Goal: Transaction & Acquisition: Subscribe to service/newsletter

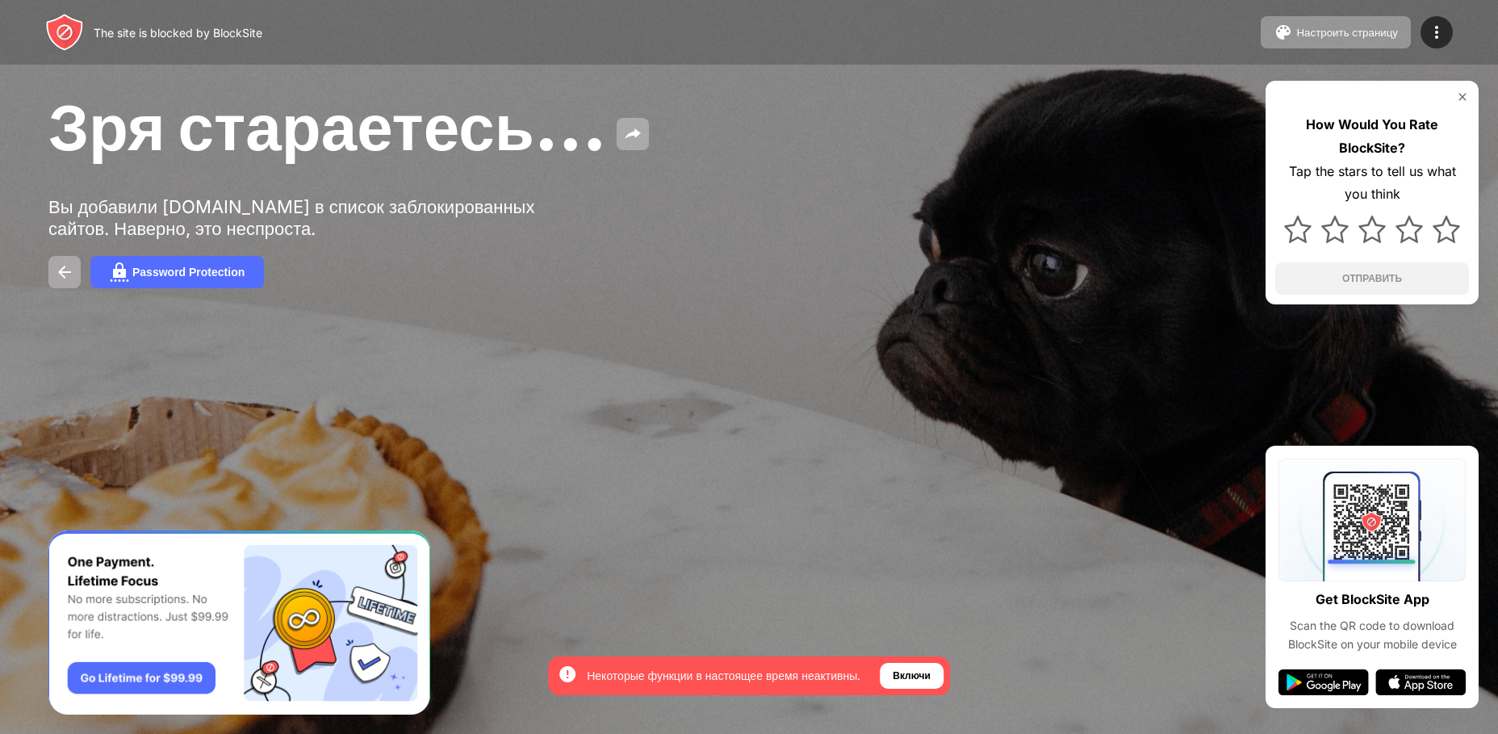
click at [813, 488] on div at bounding box center [749, 367] width 1498 height 734
click at [912, 673] on div "Включи" at bounding box center [912, 676] width 38 height 16
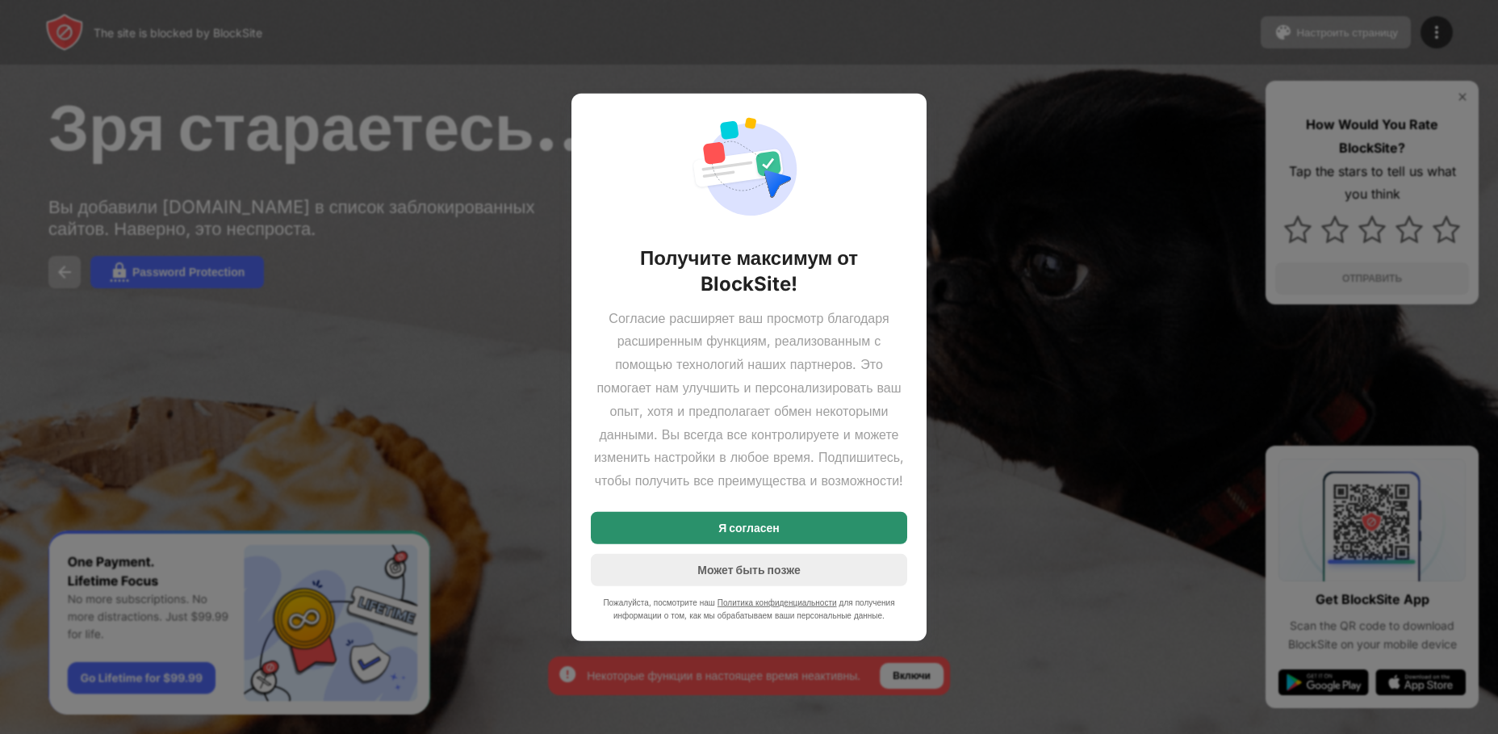
click at [786, 534] on div "Я согласен" at bounding box center [749, 528] width 316 height 32
click at [786, 534] on div at bounding box center [749, 367] width 1498 height 734
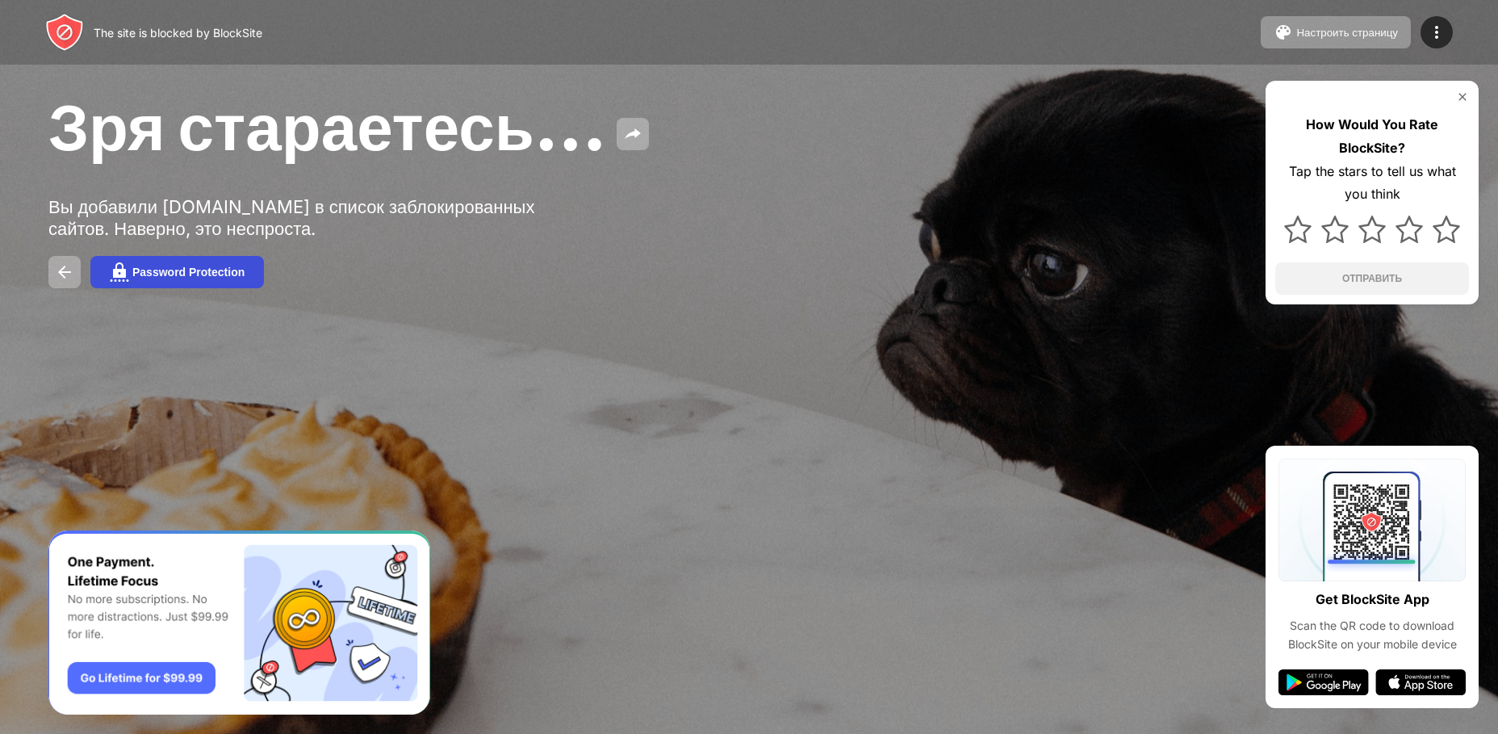
click at [142, 271] on div "Password Protection" at bounding box center [188, 272] width 112 height 13
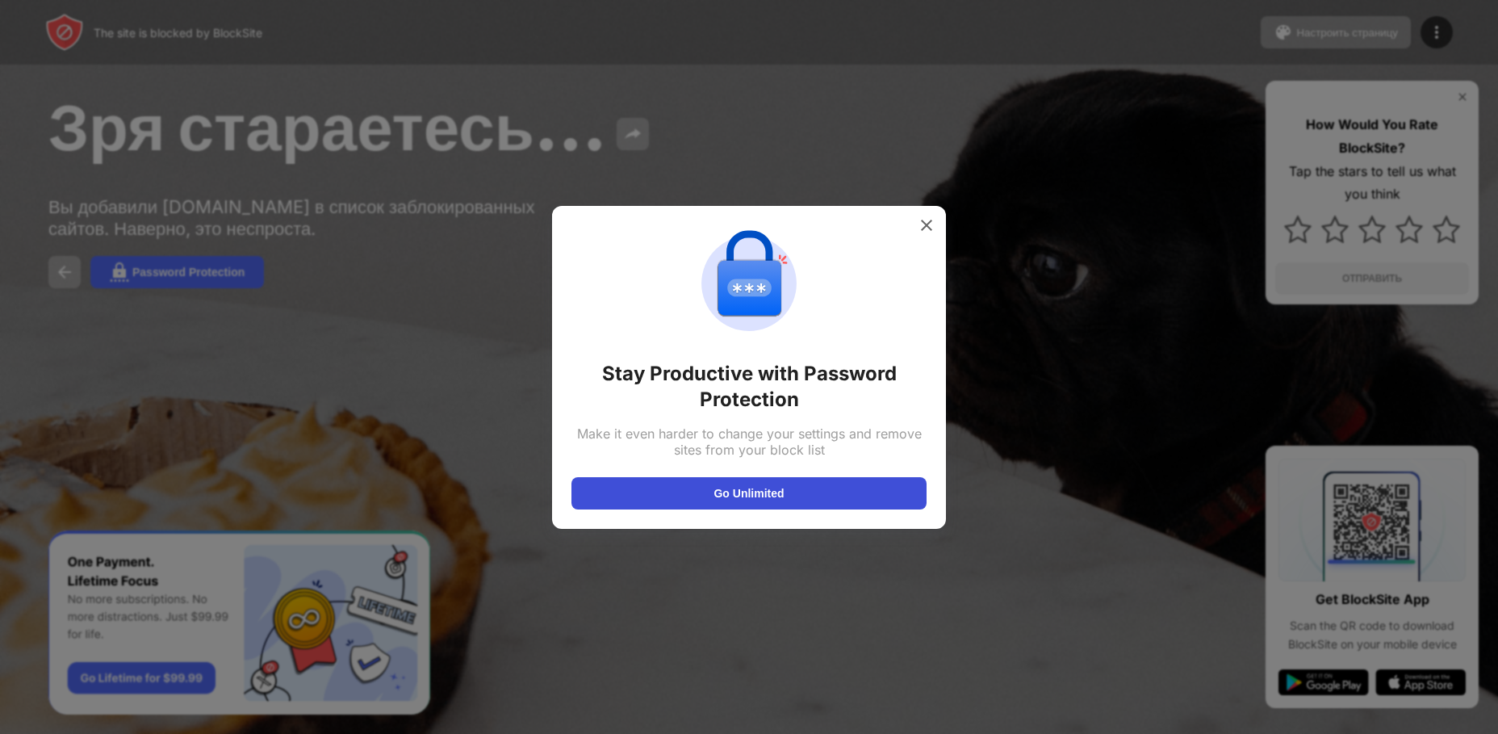
click at [714, 496] on button "Go Unlimited" at bounding box center [749, 493] width 355 height 32
